Goal: Obtain resource: Download file/media

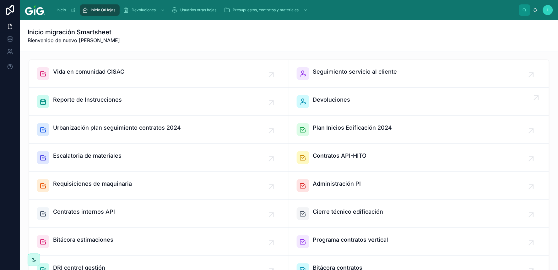
click at [334, 102] on span "Devoluciones" at bounding box center [331, 99] width 37 height 9
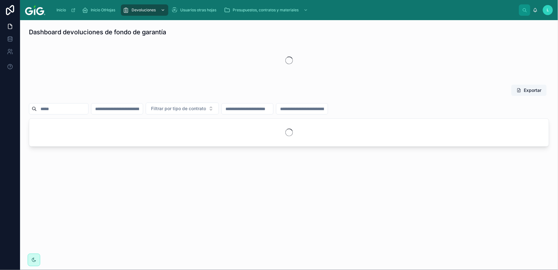
click at [160, 11] on div "scrollable content" at bounding box center [162, 10] width 8 height 10
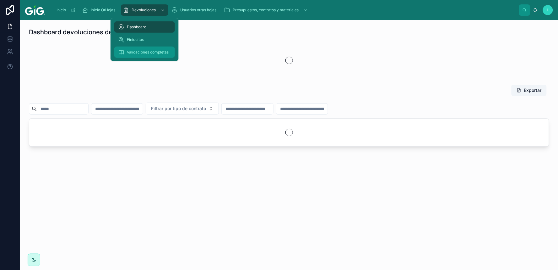
click at [153, 50] on span "Validaciones completas" at bounding box center [148, 52] width 42 height 5
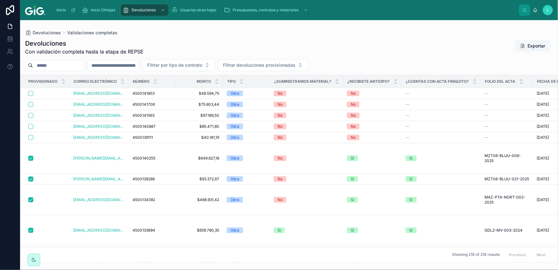
click at [537, 44] on button "Exportar" at bounding box center [533, 45] width 35 height 11
